Goal: Information Seeking & Learning: Learn about a topic

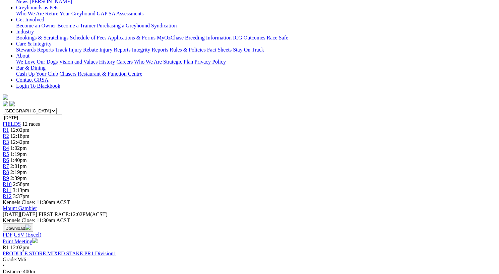
scroll to position [111, 0]
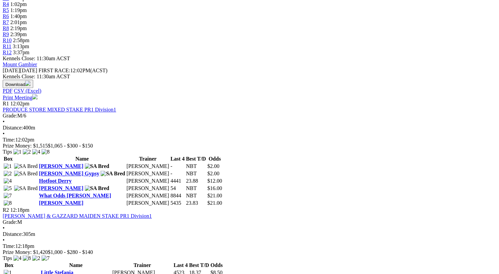
scroll to position [255, 0]
